Goal: Find specific page/section: Find specific page/section

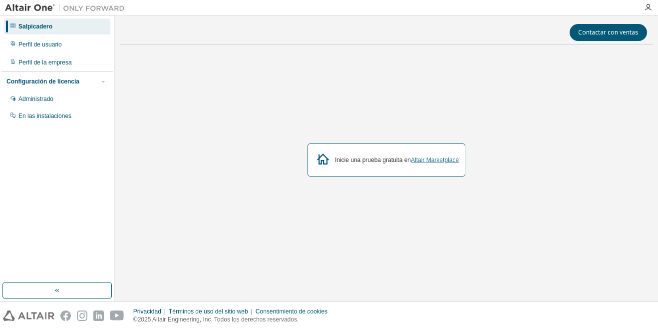
click at [446, 162] on link "Altair Marketplace" at bounding box center [435, 159] width 48 height 7
